Goal: Find specific fact: Find specific fact

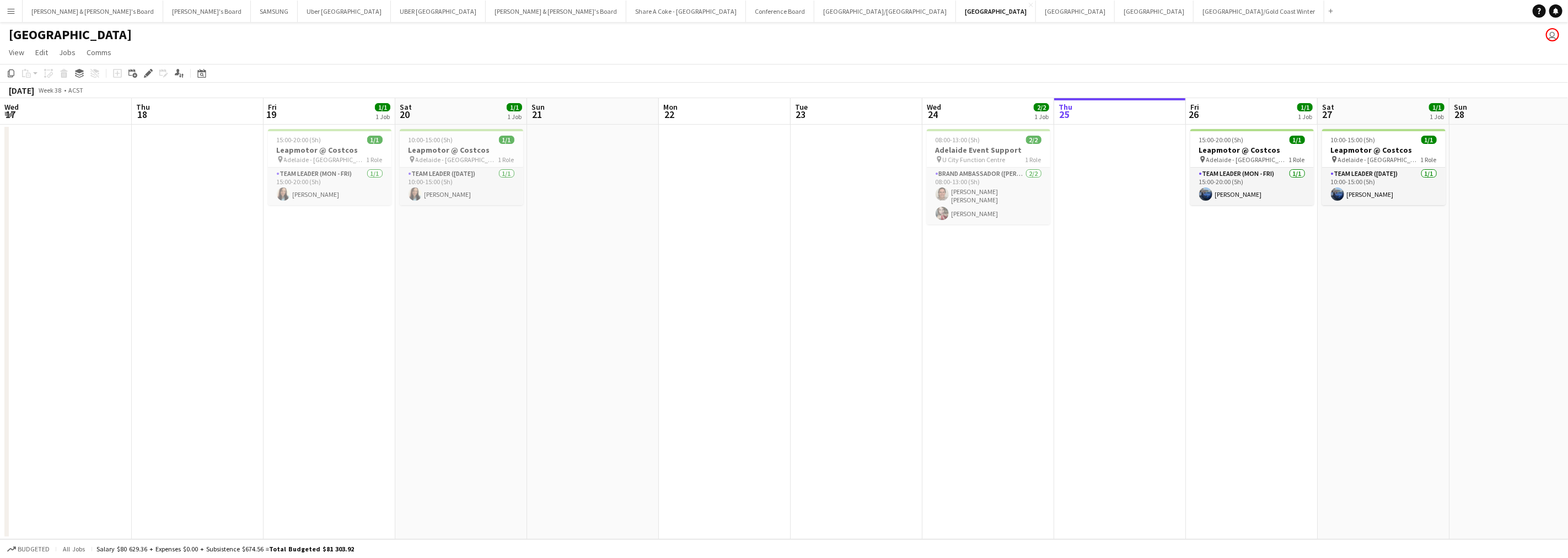
scroll to position [0, 261]
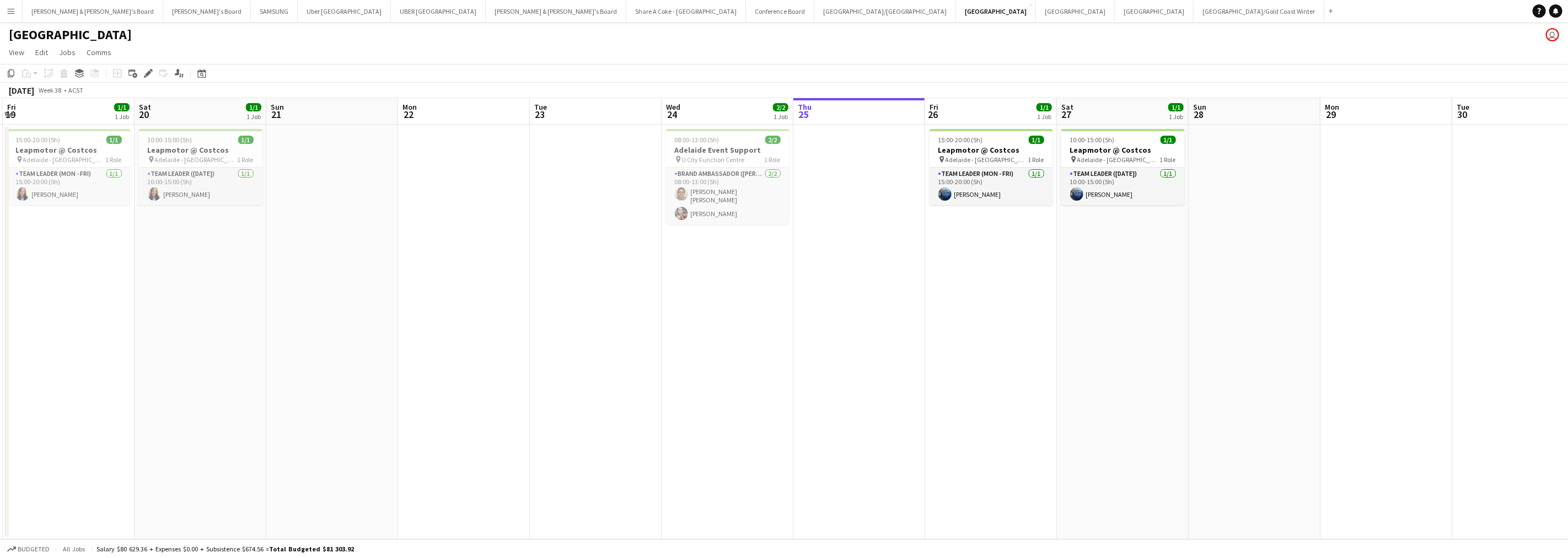
click at [12, 11] on app-icon "Menu" at bounding box center [11, 11] width 9 height 9
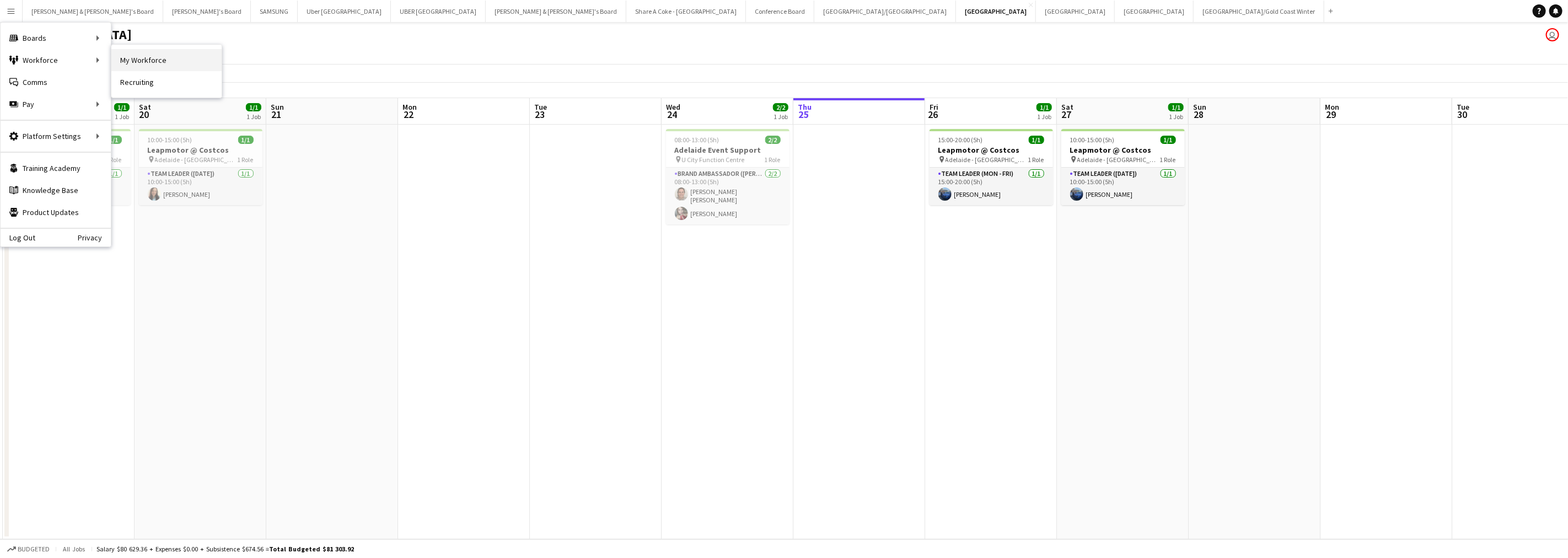
click at [133, 60] on link "My Workforce" at bounding box center [166, 60] width 110 height 22
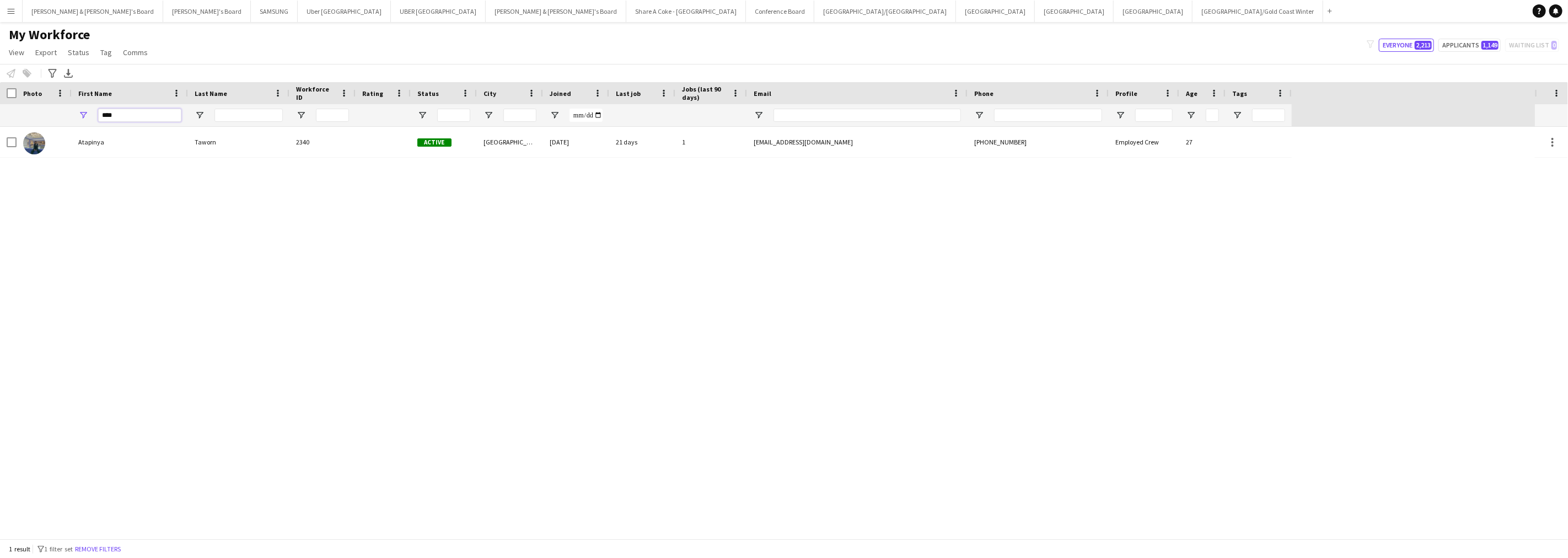
drag, startPoint x: 143, startPoint y: 118, endPoint x: 74, endPoint y: 119, distance: 69.0
click at [74, 119] on div "****" at bounding box center [129, 115] width 117 height 22
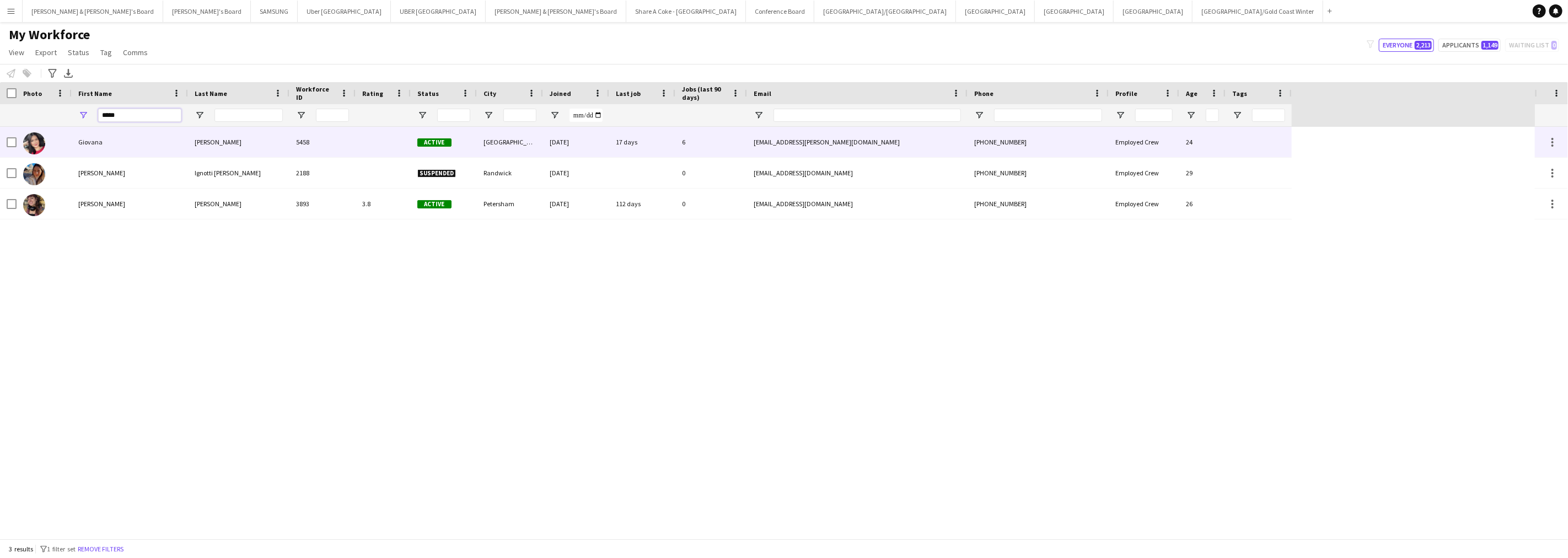
type input "*****"
click at [117, 132] on div "Giovana" at bounding box center [129, 141] width 117 height 30
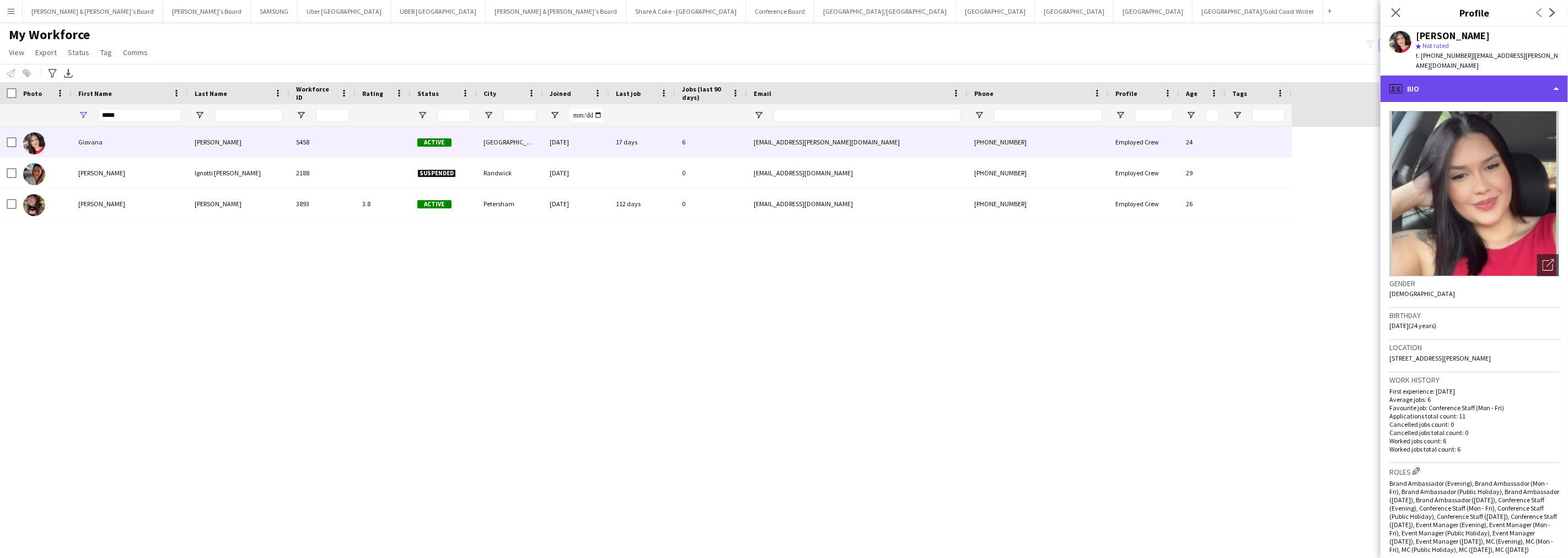
click at [1507, 80] on div "profile Bio" at bounding box center [1474, 88] width 187 height 27
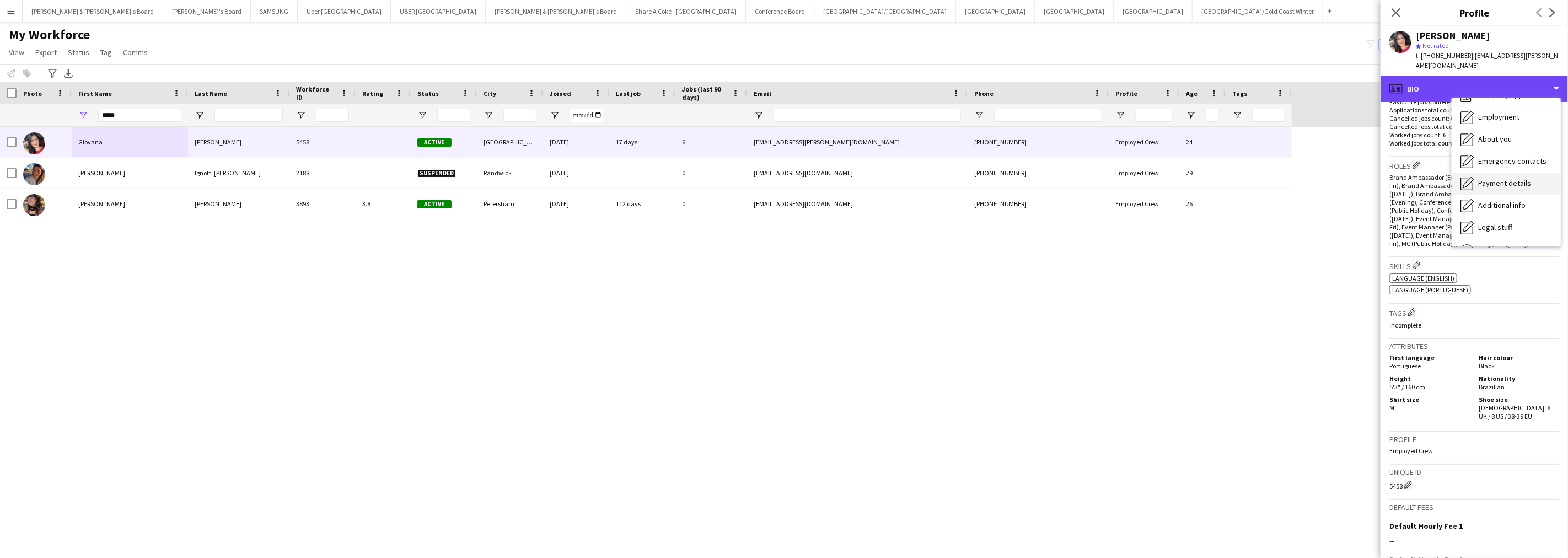
scroll to position [61, 0]
click at [1509, 157] on span "Payment details" at bounding box center [1505, 162] width 53 height 10
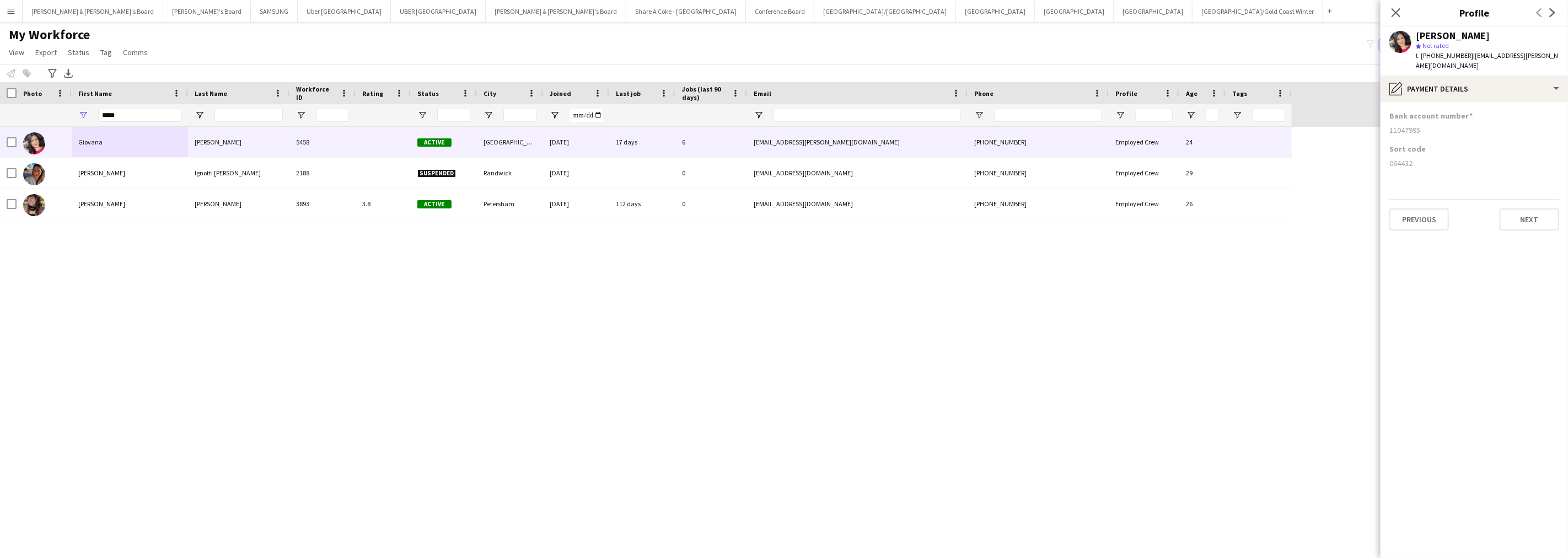
drag, startPoint x: 1388, startPoint y: 122, endPoint x: 1436, endPoint y: 124, distance: 48.0
click at [1436, 124] on app-section-data-types "Bank account number [FINANCIAL_ID] Sort code [FINANCIAL_ID] Previous Next" at bounding box center [1474, 329] width 187 height 456
copy div "11047995"
